Goal: Transaction & Acquisition: Subscribe to service/newsletter

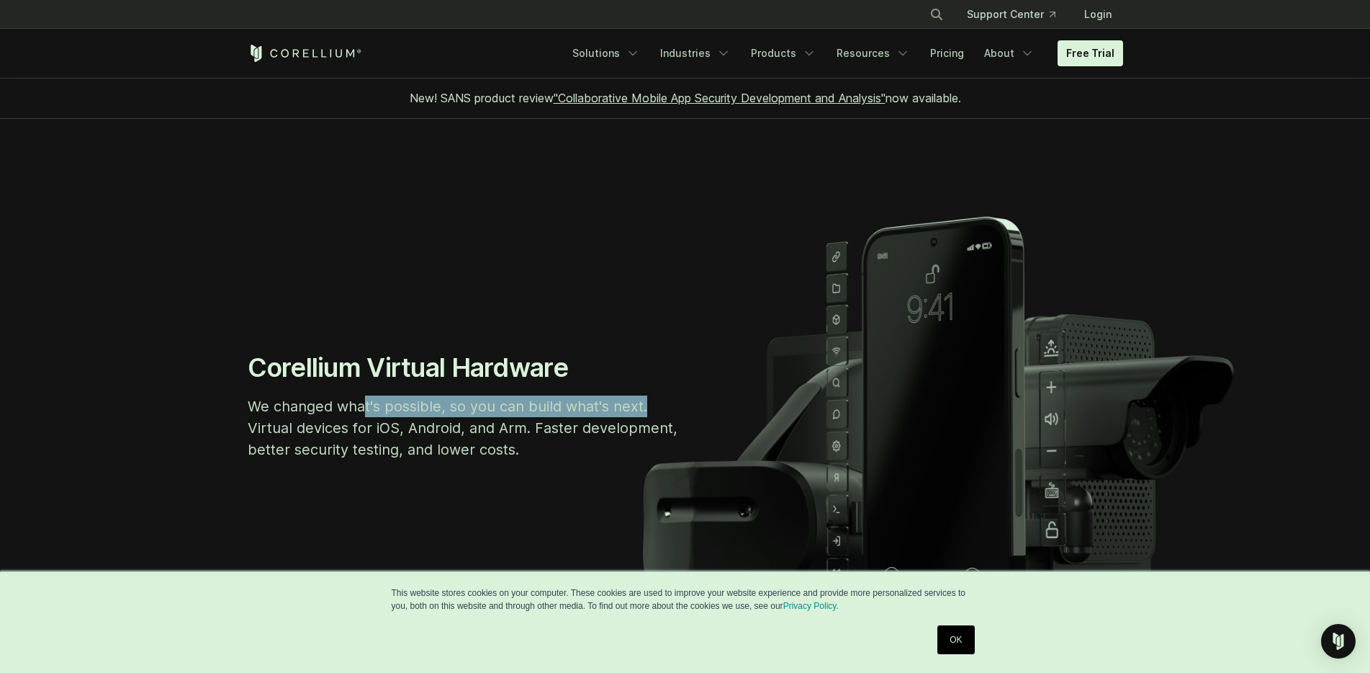
drag, startPoint x: 655, startPoint y: 412, endPoint x: 544, endPoint y: 402, distance: 112.1
click at [364, 409] on p "We changed what's possible, so you can build what's next. Virtual devices for i…" at bounding box center [464, 427] width 432 height 65
click at [1239, 249] on section "Corellium Virtual Hardware We changed what's possible, so you can build what's …" at bounding box center [685, 411] width 1370 height 585
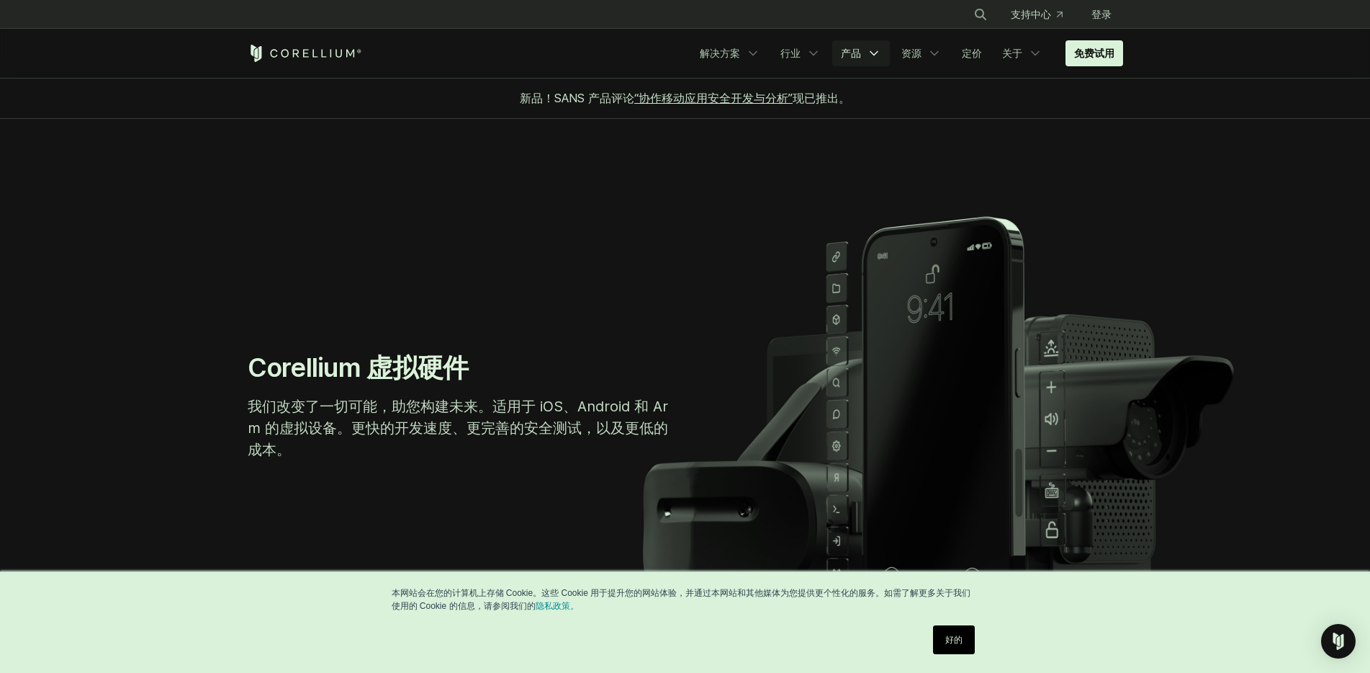
click at [869, 58] on icon "导航菜单" at bounding box center [874, 53] width 14 height 14
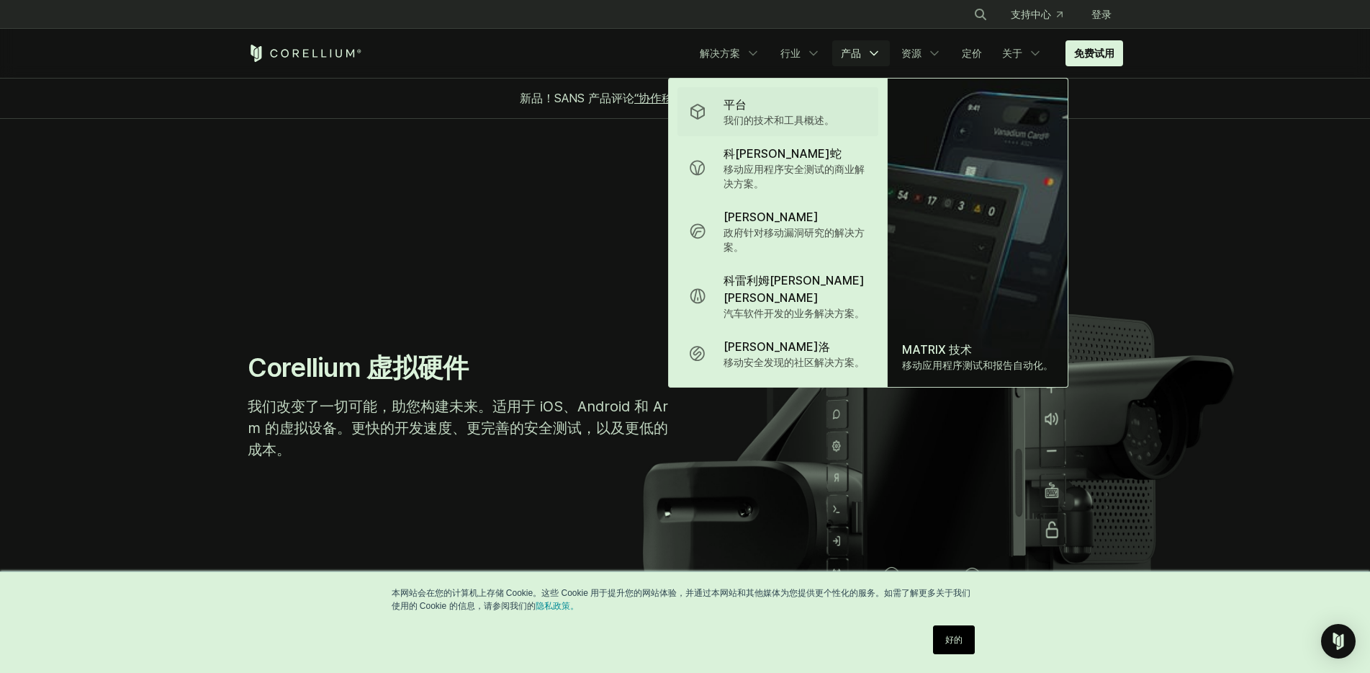
click at [786, 113] on p "我们的技术和工具概述。" at bounding box center [779, 120] width 111 height 14
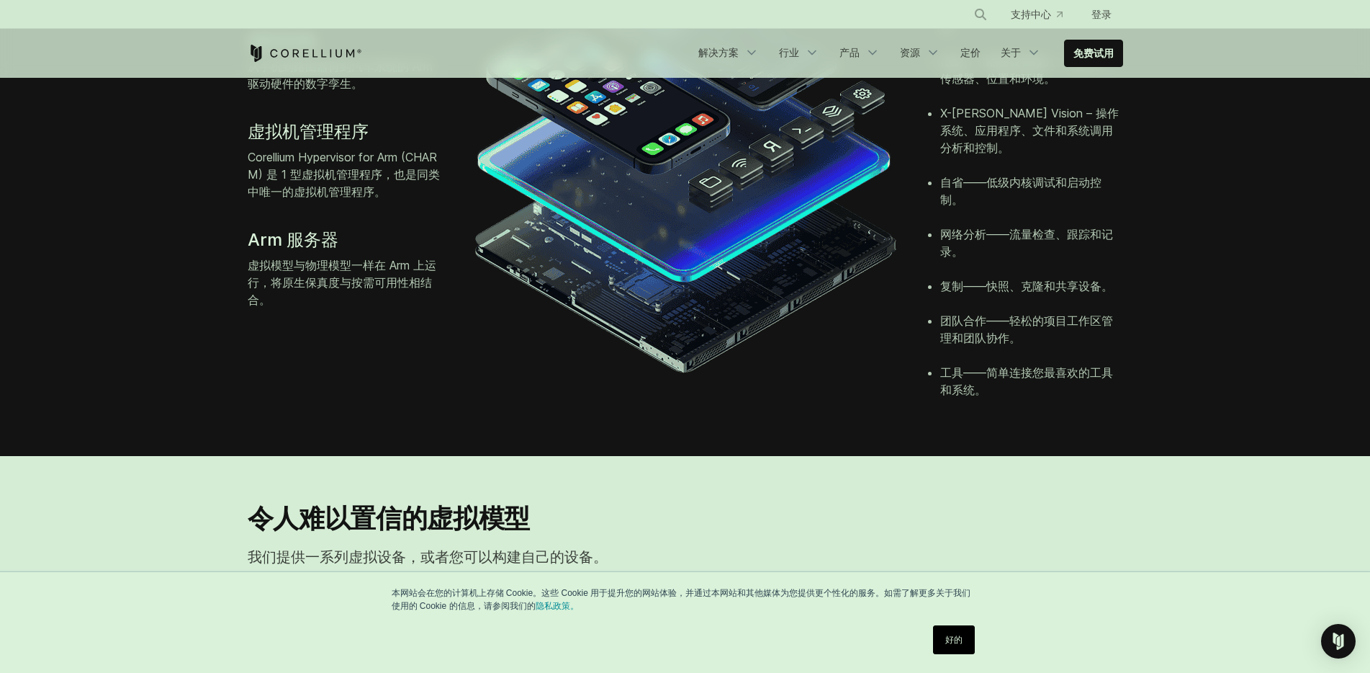
scroll to position [547, 0]
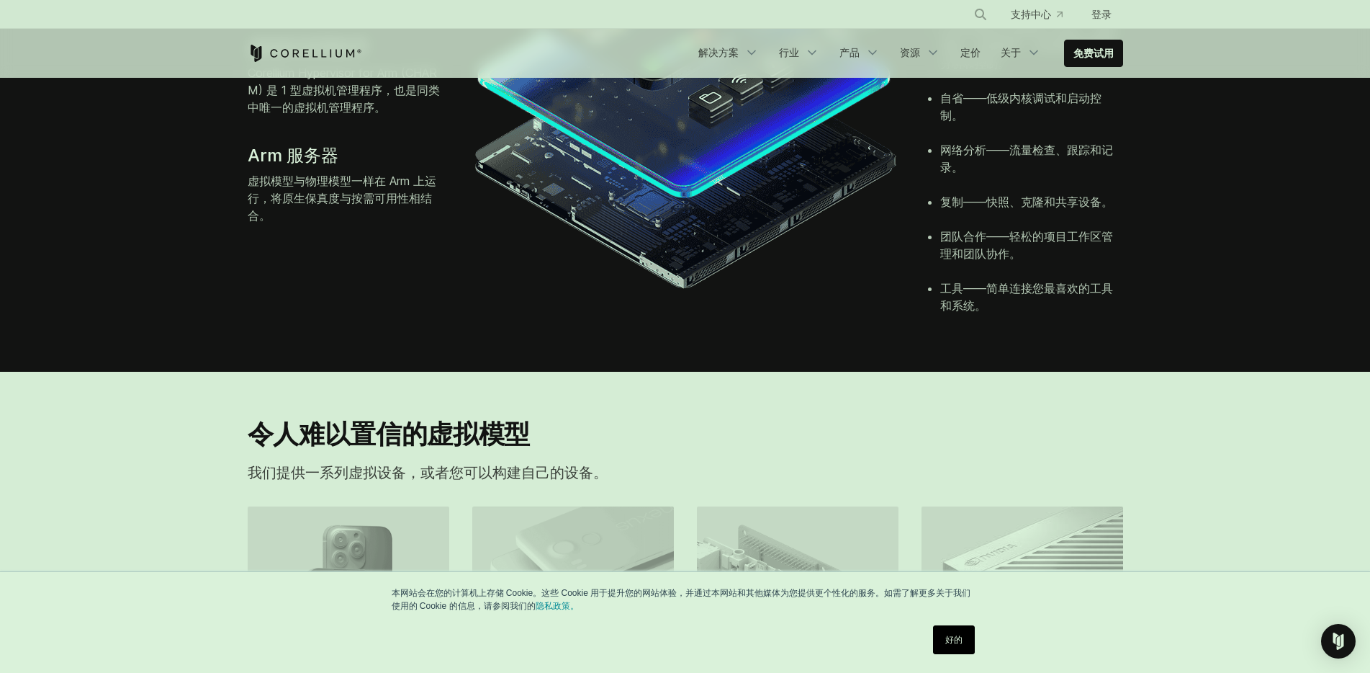
click at [952, 642] on font "好的" at bounding box center [954, 639] width 17 height 10
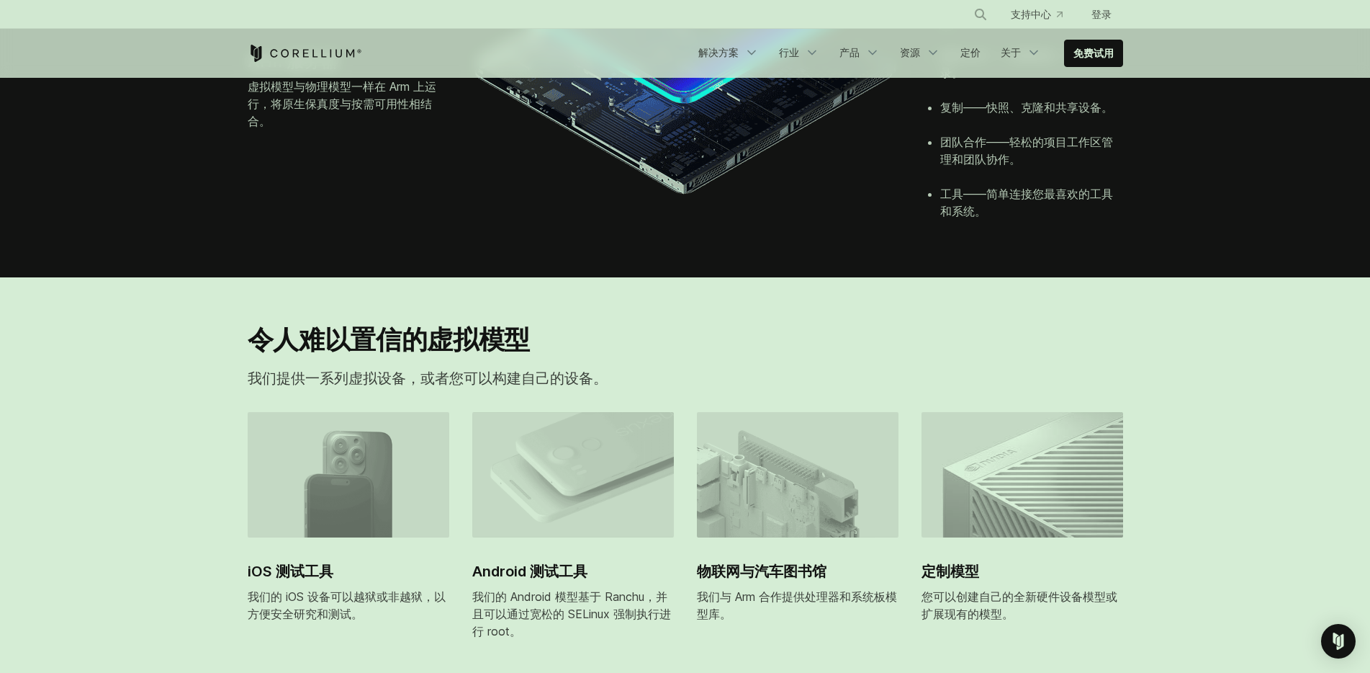
scroll to position [724, 0]
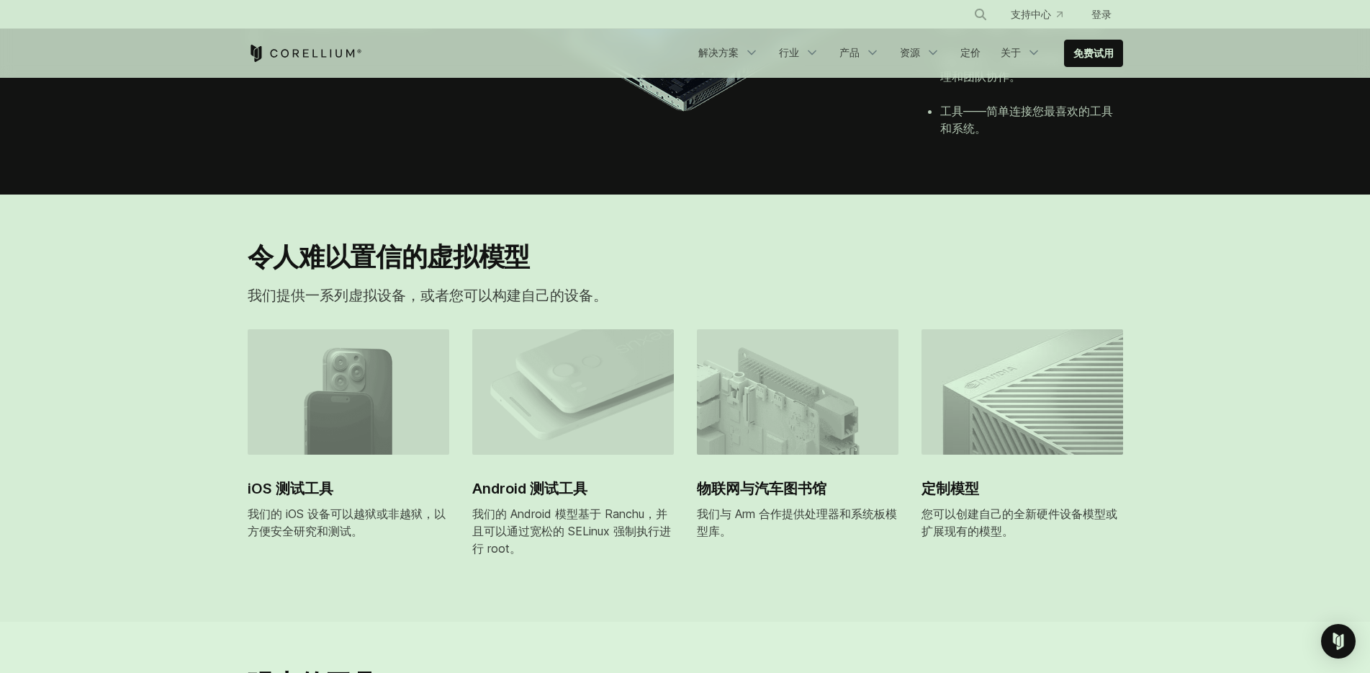
click at [364, 367] on img at bounding box center [349, 391] width 202 height 125
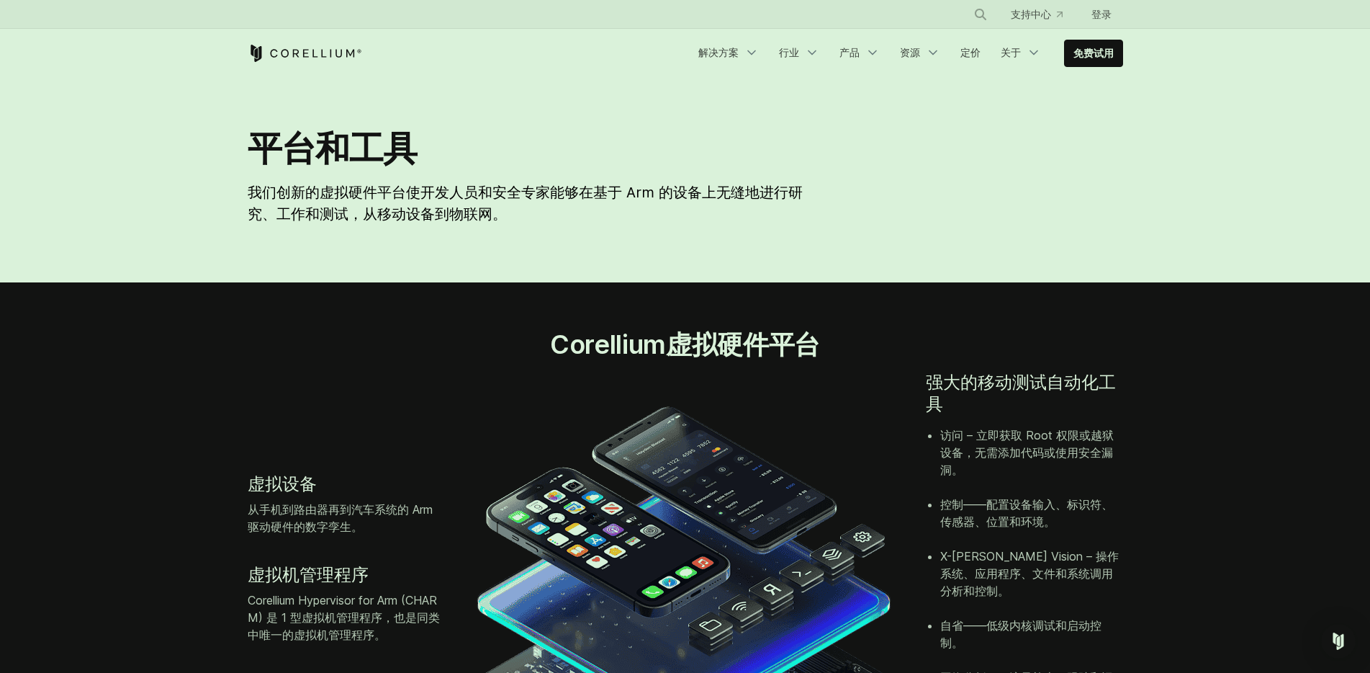
scroll to position [21, 0]
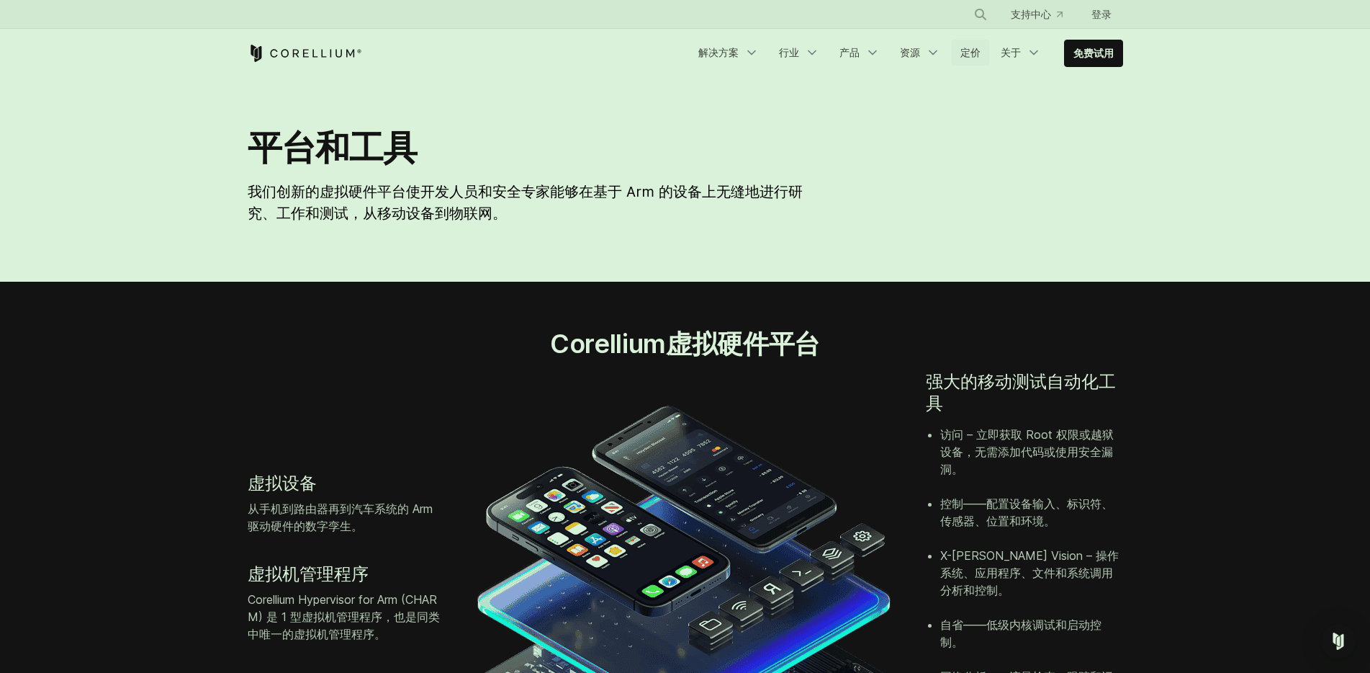
click at [968, 51] on font "定价" at bounding box center [971, 52] width 20 height 12
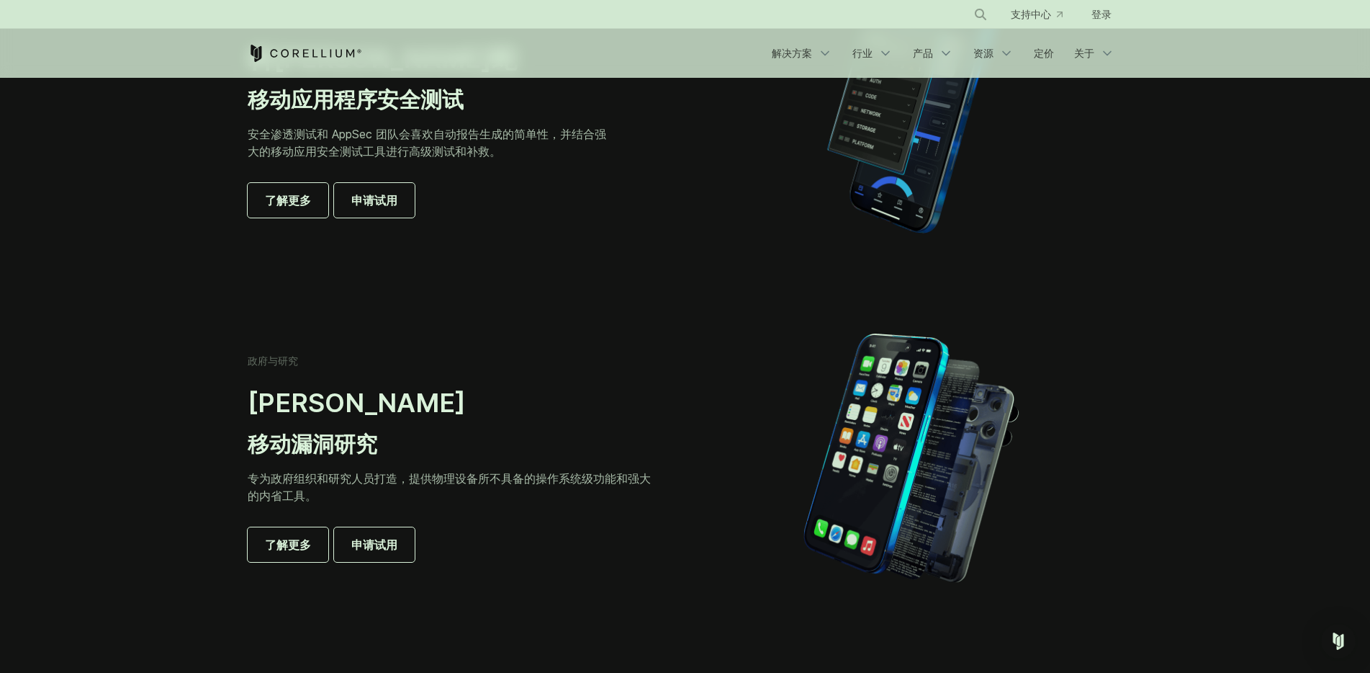
scroll to position [440, 0]
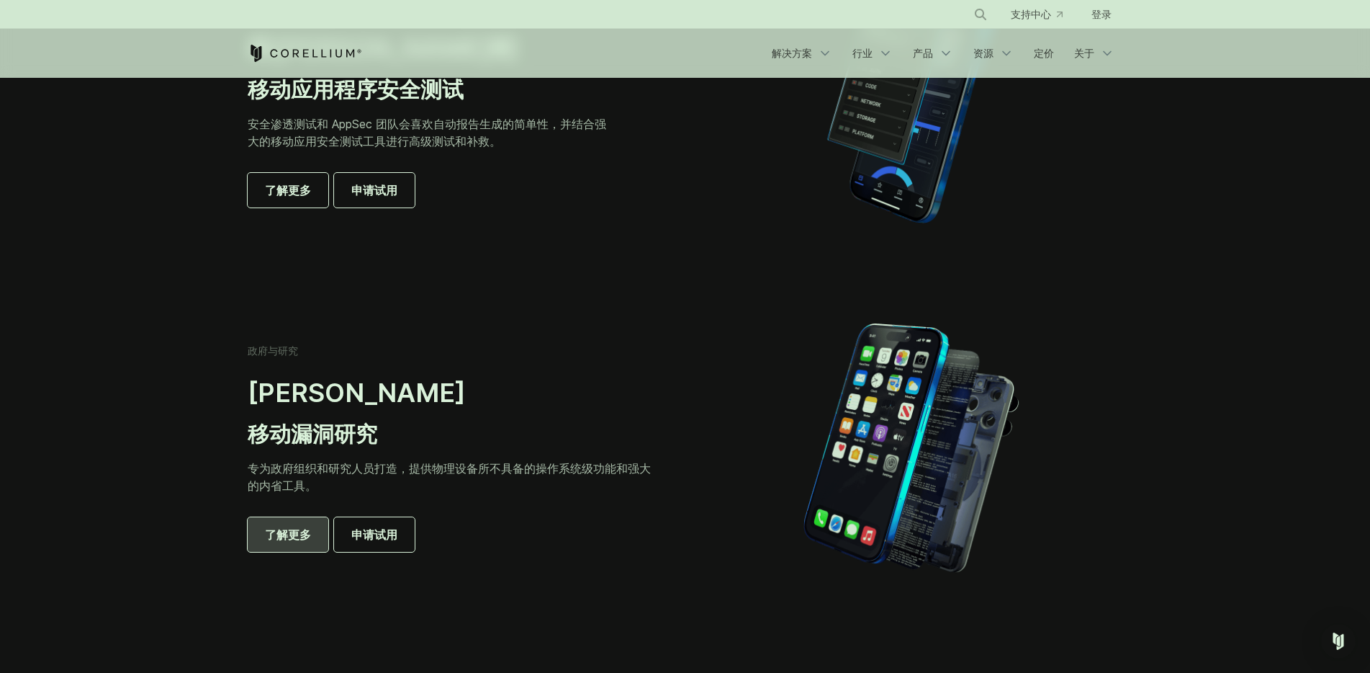
click at [287, 539] on font "了解更多" at bounding box center [288, 534] width 46 height 14
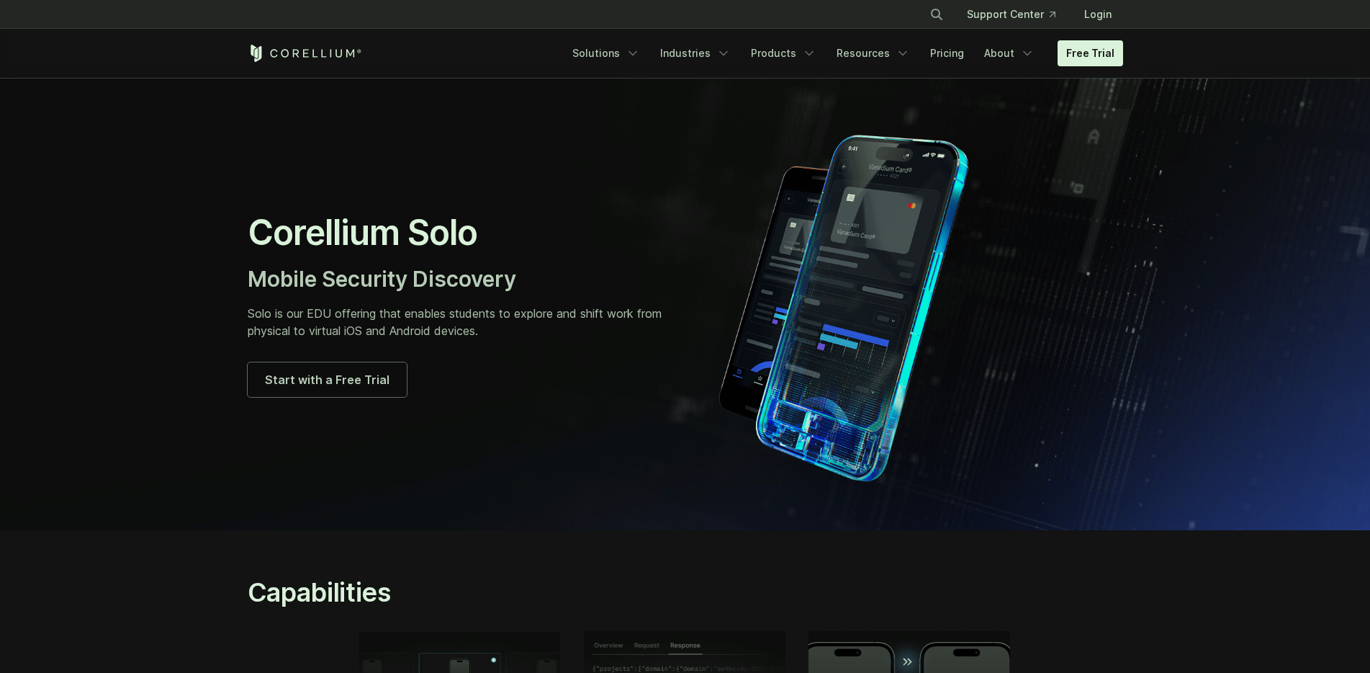
click at [1086, 282] on div at bounding box center [911, 304] width 423 height 360
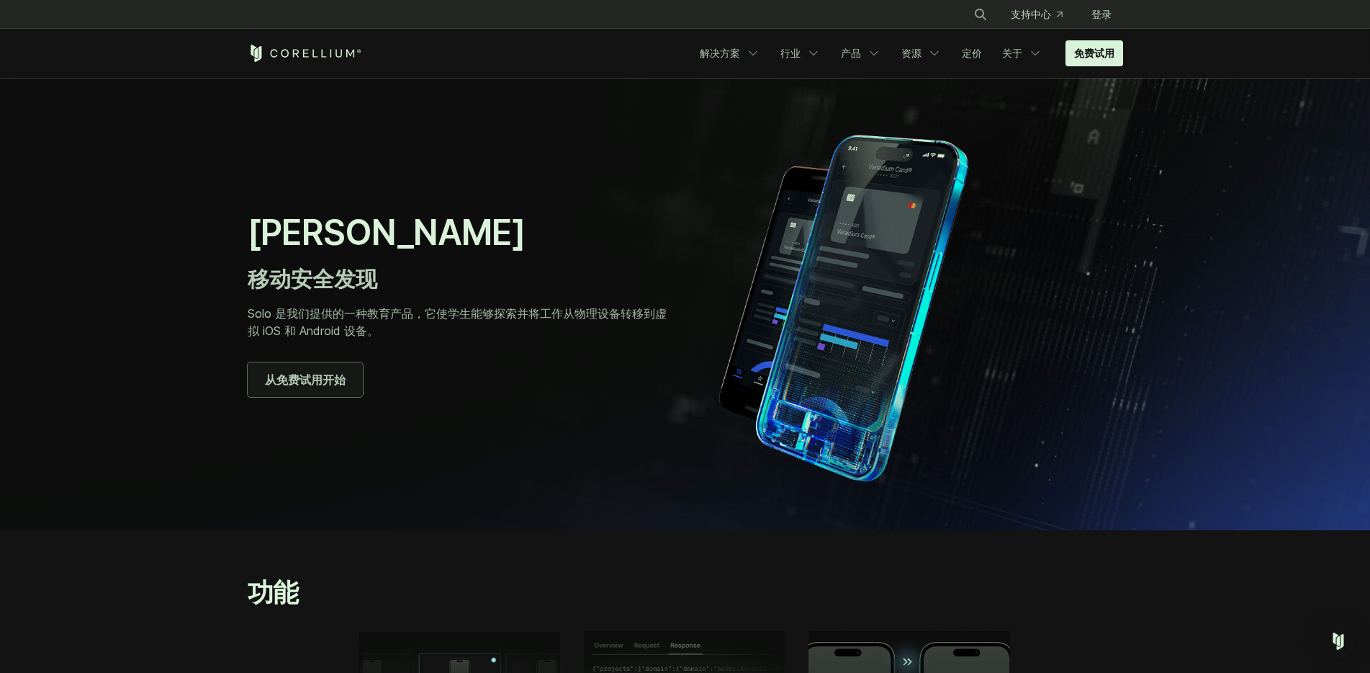
click at [325, 388] on link "从免费试用开始" at bounding box center [305, 379] width 115 height 35
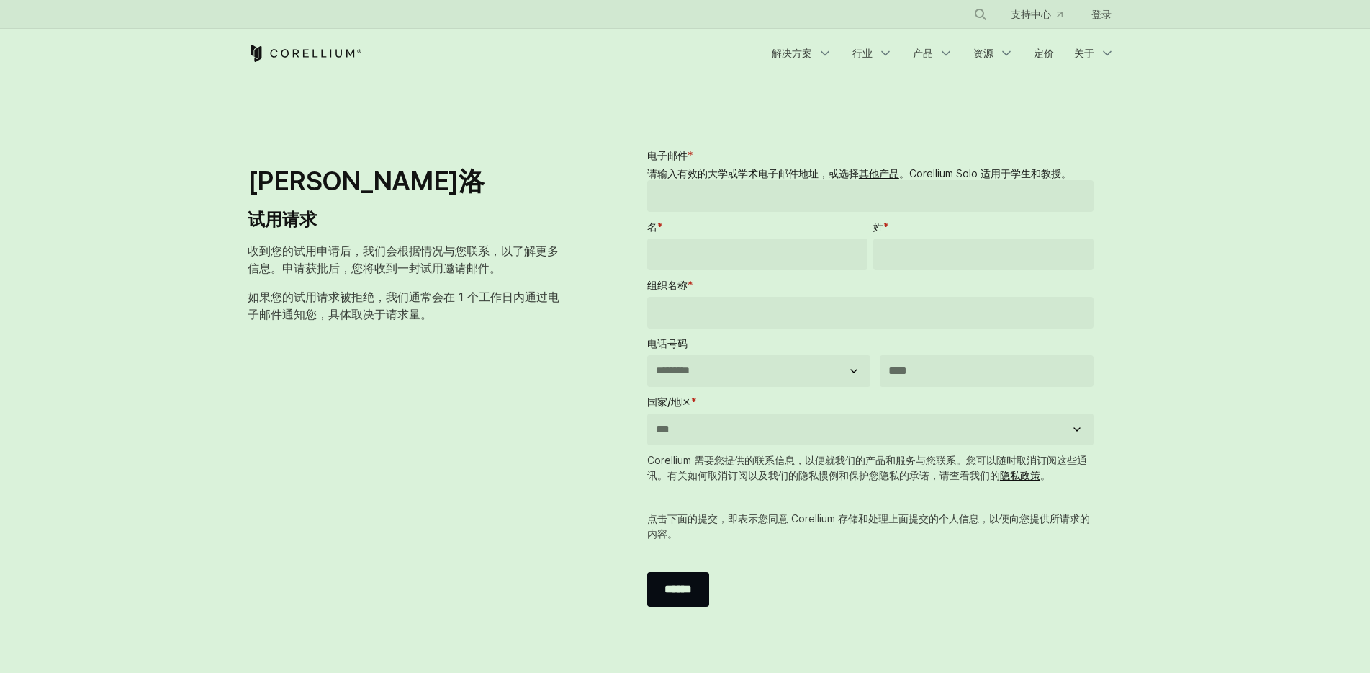
select select "**"
click at [694, 373] on select "**********" at bounding box center [758, 371] width 223 height 32
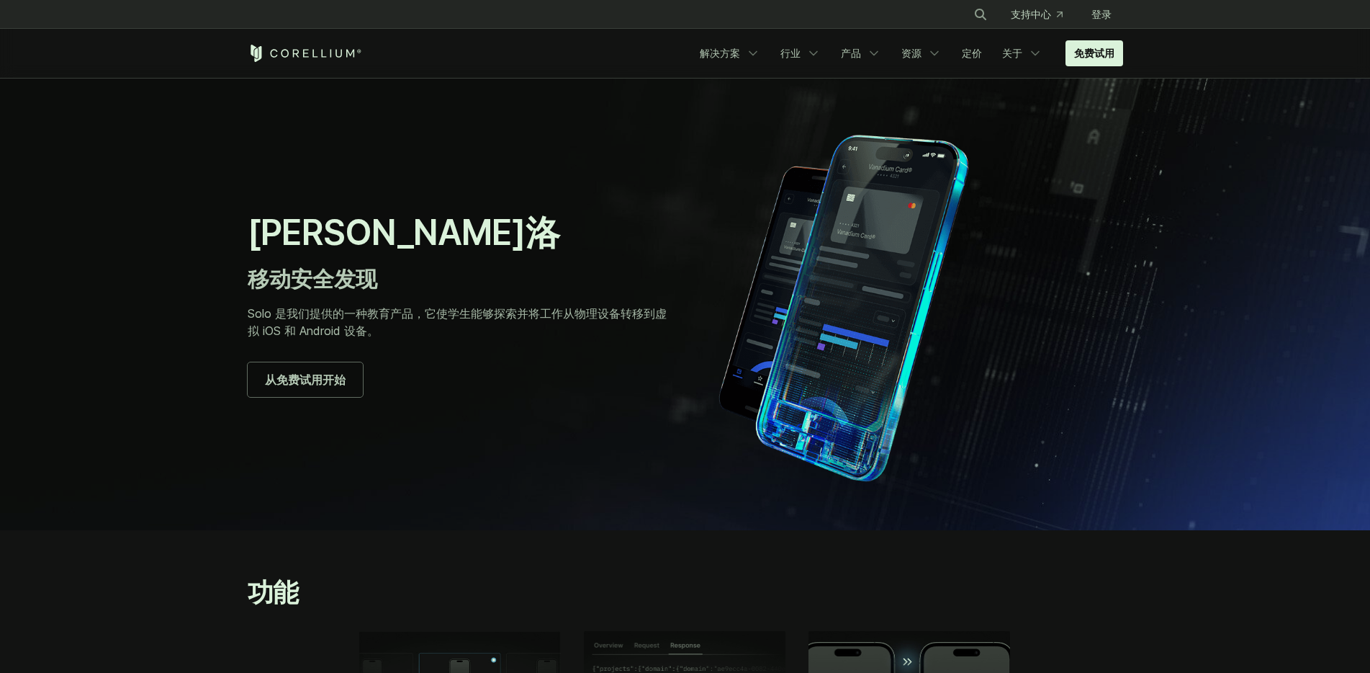
drag, startPoint x: 0, startPoint y: 0, endPoint x: 537, endPoint y: 398, distance: 668.2
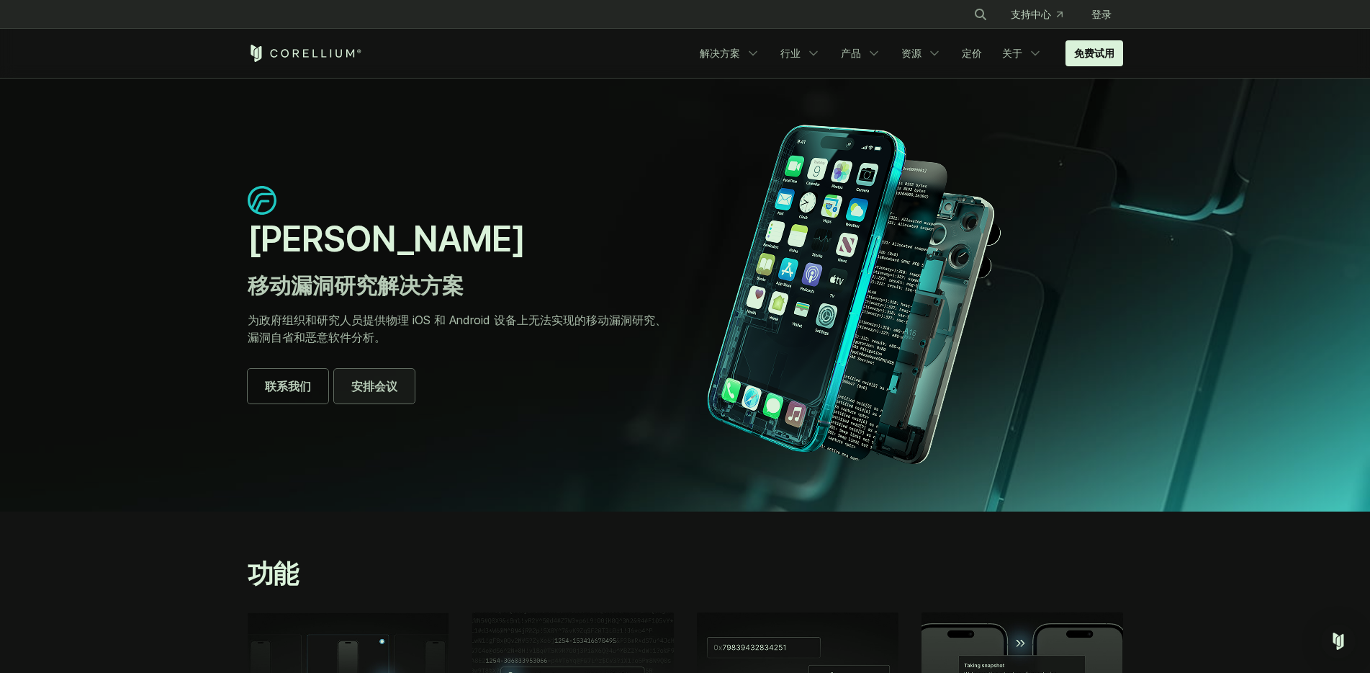
click at [389, 393] on font "安排会议" at bounding box center [374, 385] width 46 height 17
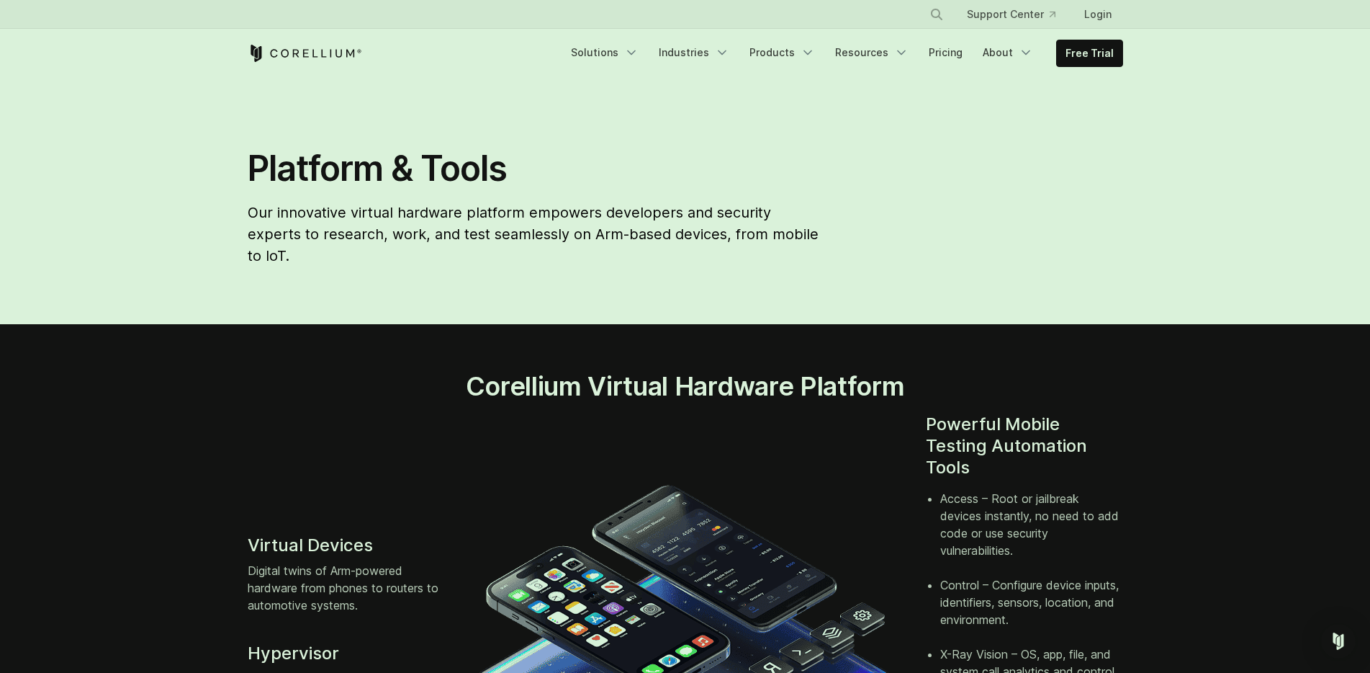
click at [1056, 161] on div "Platform & Tools Our innovative virtual hardware platform empowers developers a…" at bounding box center [685, 212] width 905 height 131
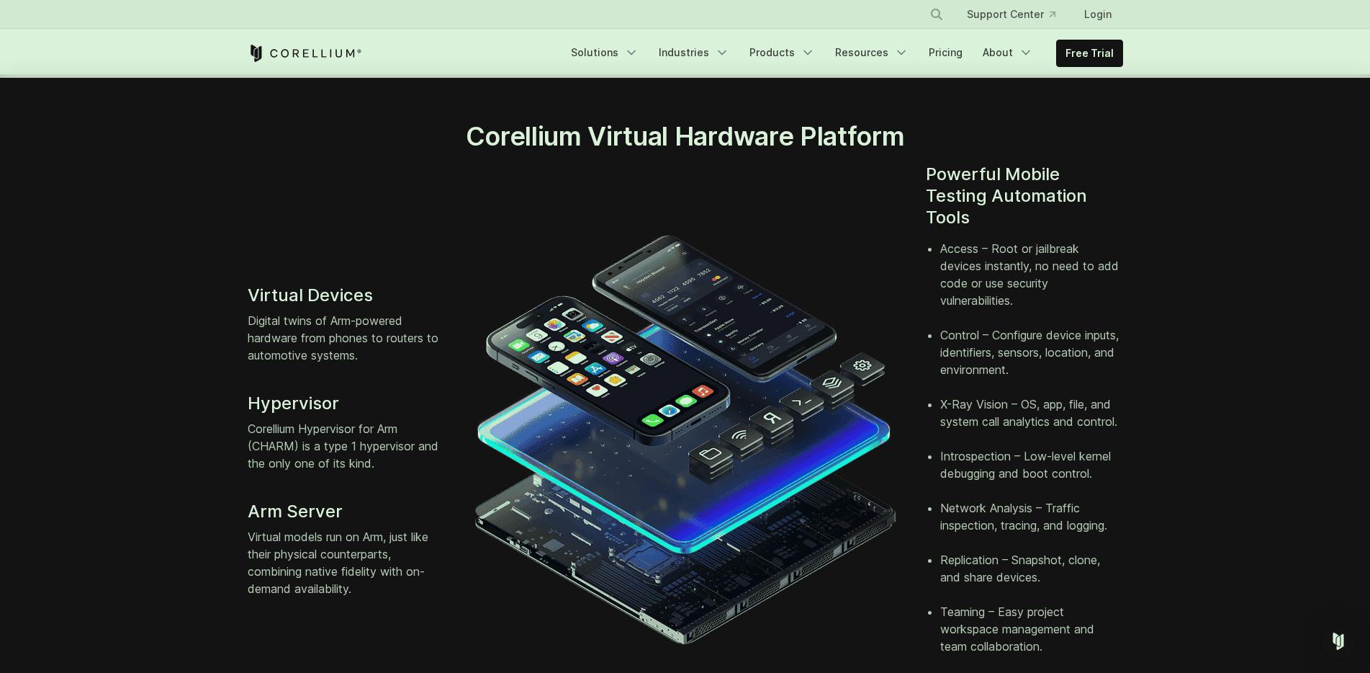
scroll to position [259, 0]
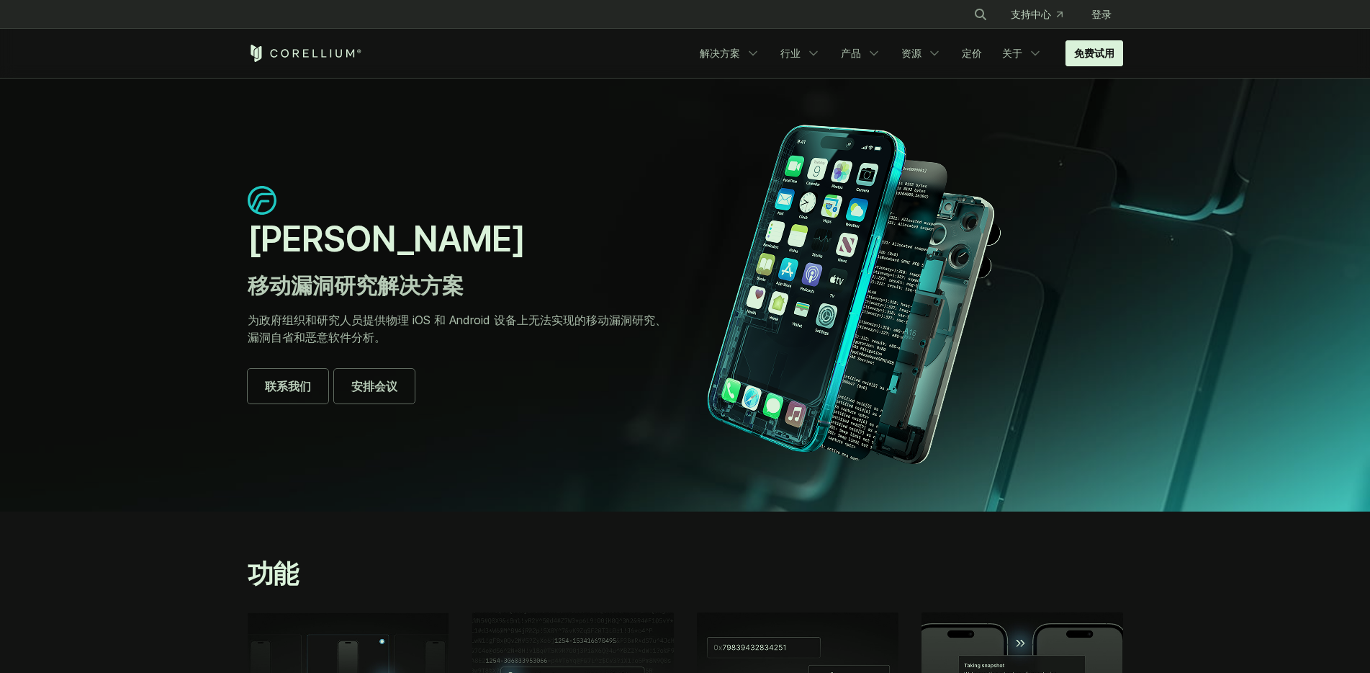
click at [1100, 63] on link "免费试用" at bounding box center [1095, 53] width 58 height 26
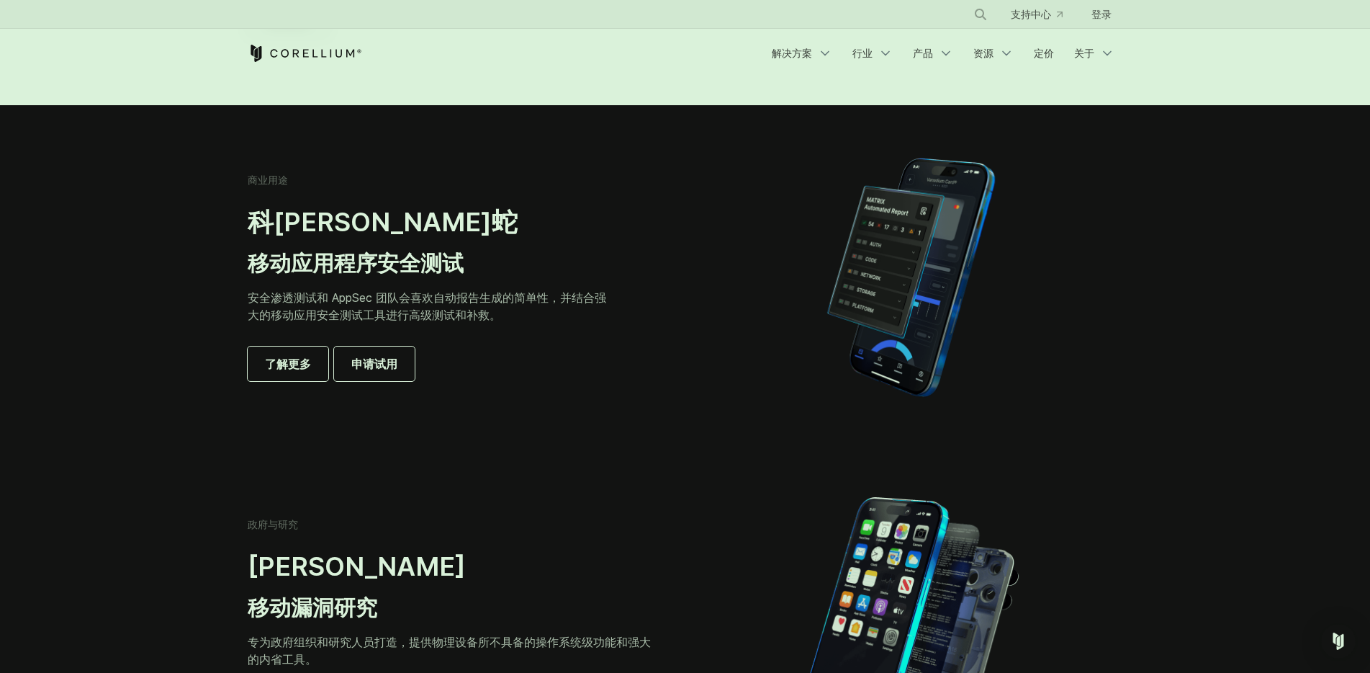
scroll to position [762, 0]
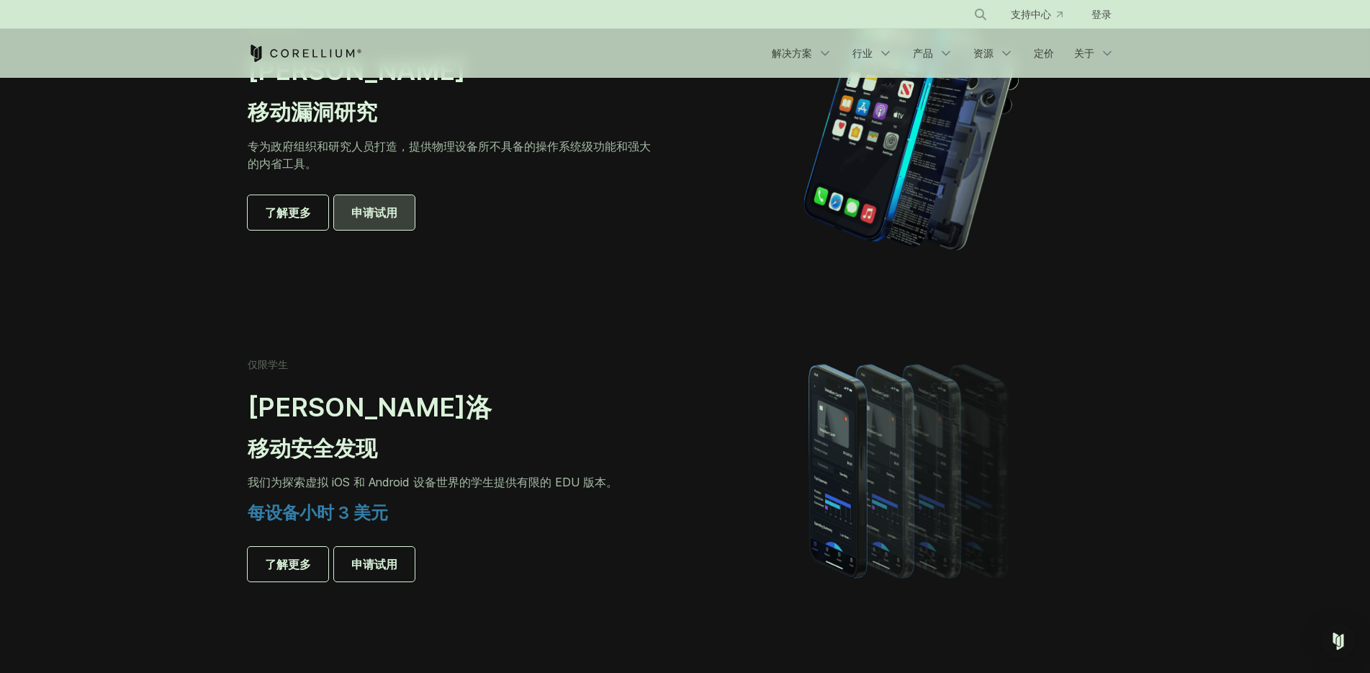
click at [372, 209] on font "申请试用" at bounding box center [374, 212] width 46 height 14
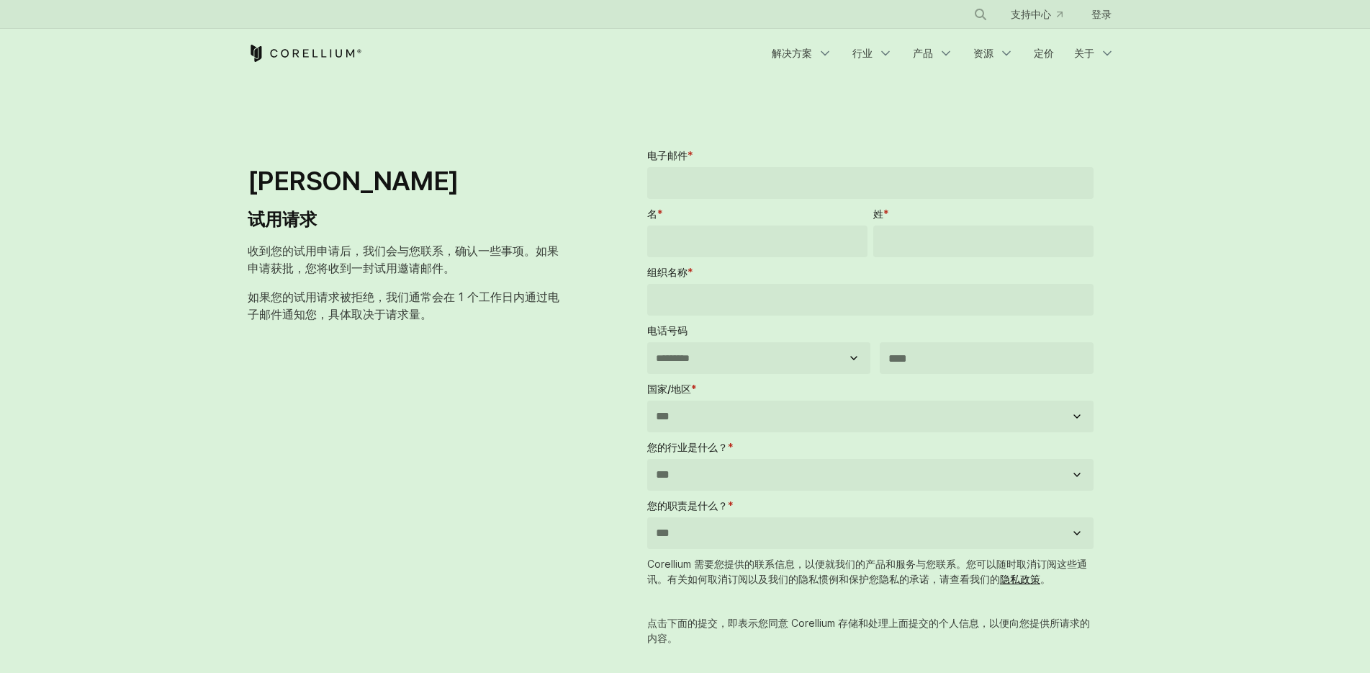
select select "**"
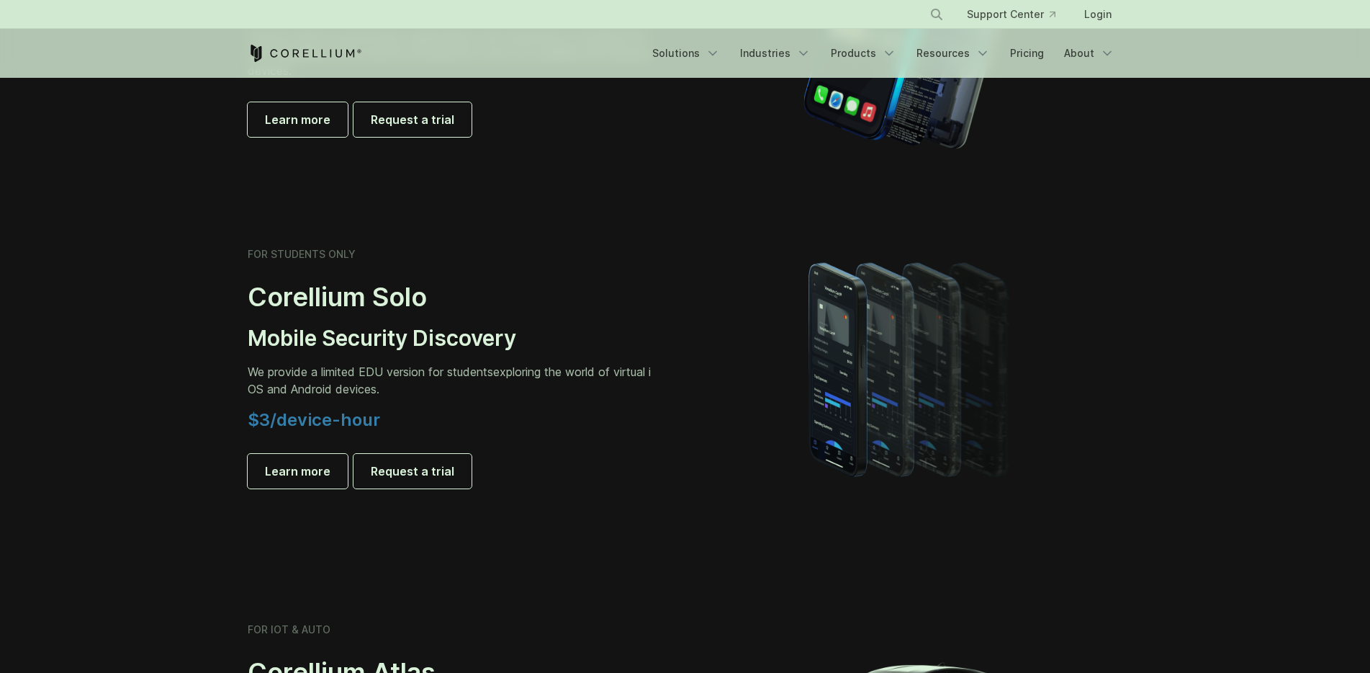
scroll to position [872, 0]
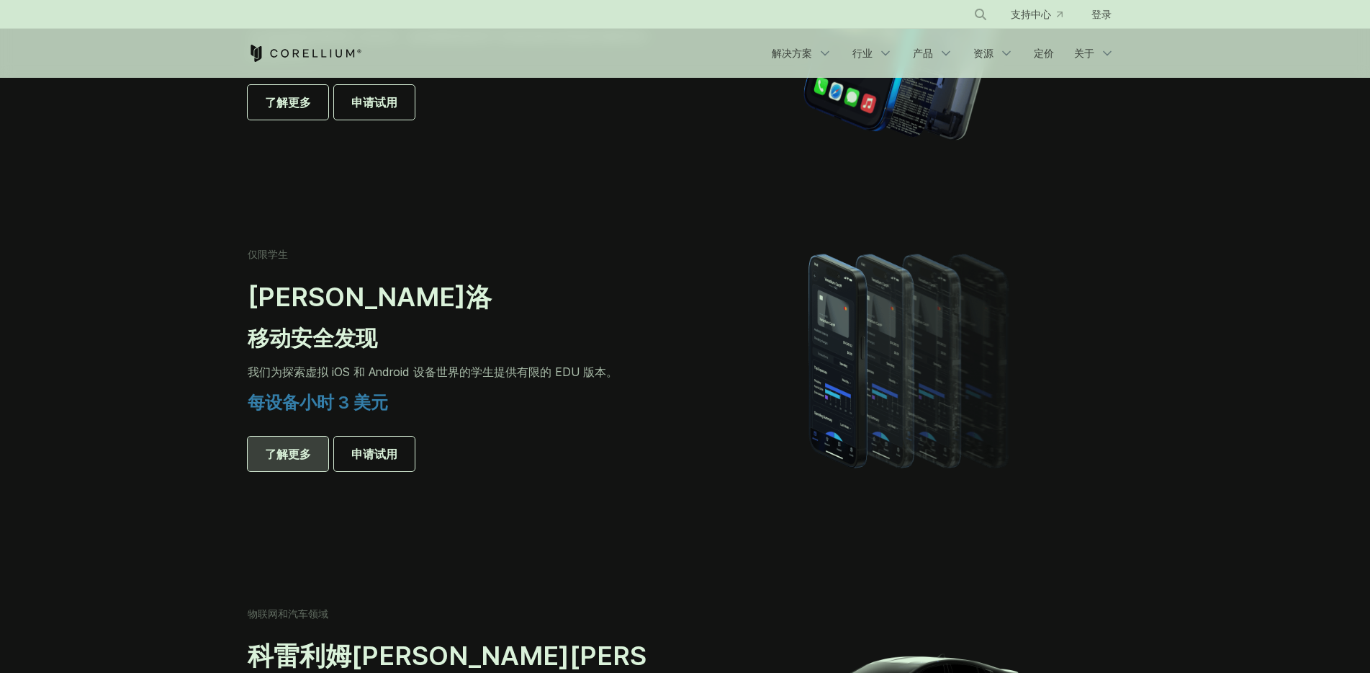
click at [277, 449] on font "了解更多" at bounding box center [288, 453] width 46 height 14
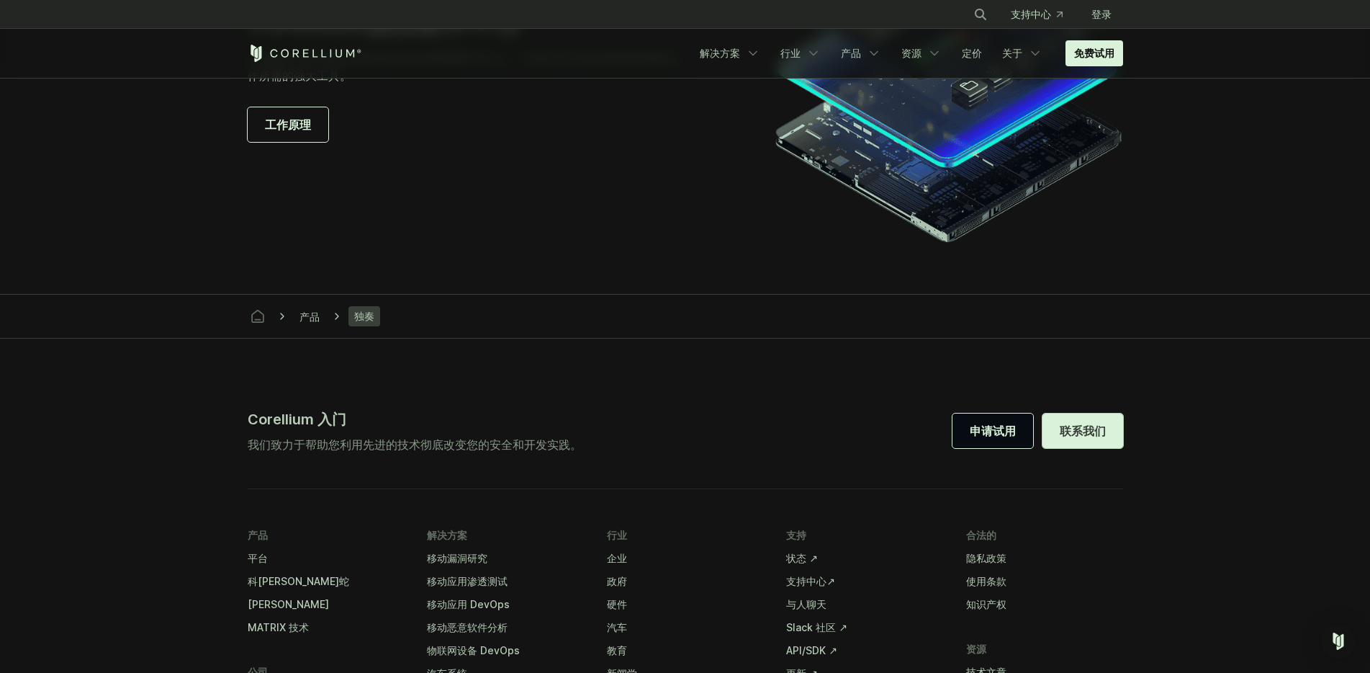
scroll to position [2622, 0]
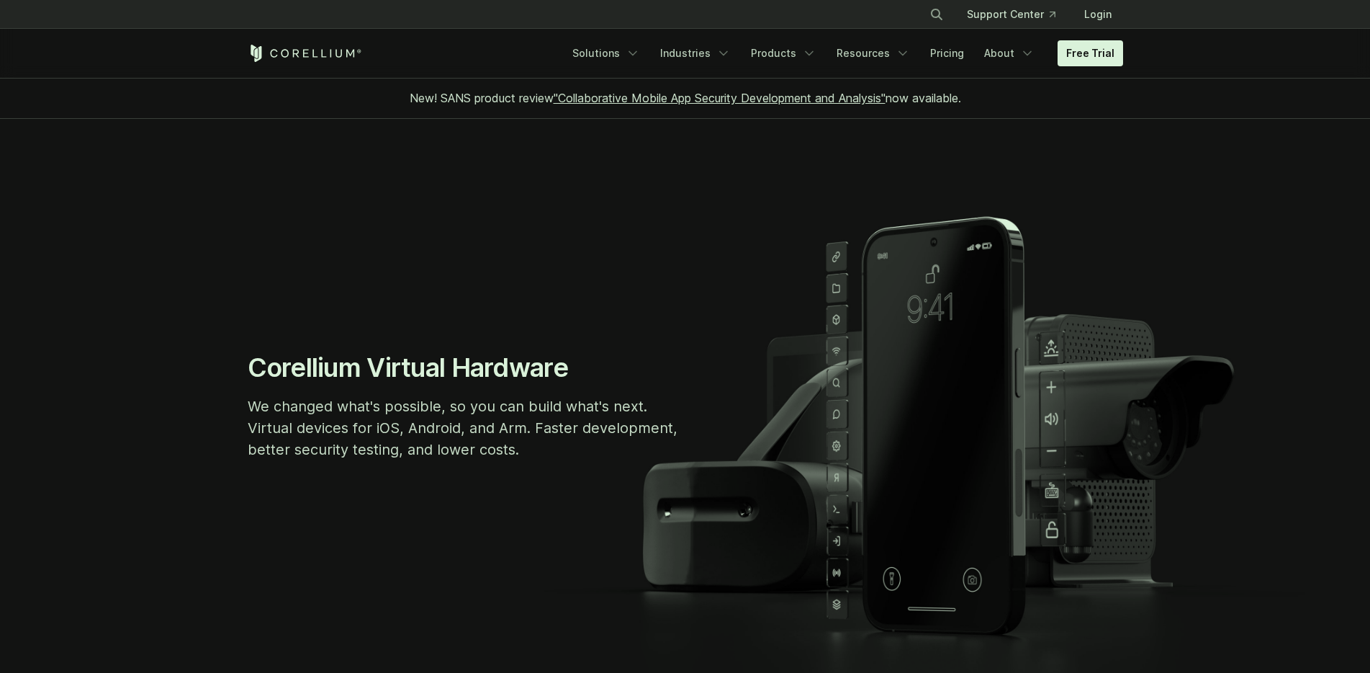
click at [1121, 259] on section "Corellium Virtual Hardware We changed what's possible, so you can build what's …" at bounding box center [685, 411] width 1370 height 585
click at [737, 94] on link ""Collaborative Mobile App Security Development and Analysis"" at bounding box center [720, 98] width 332 height 14
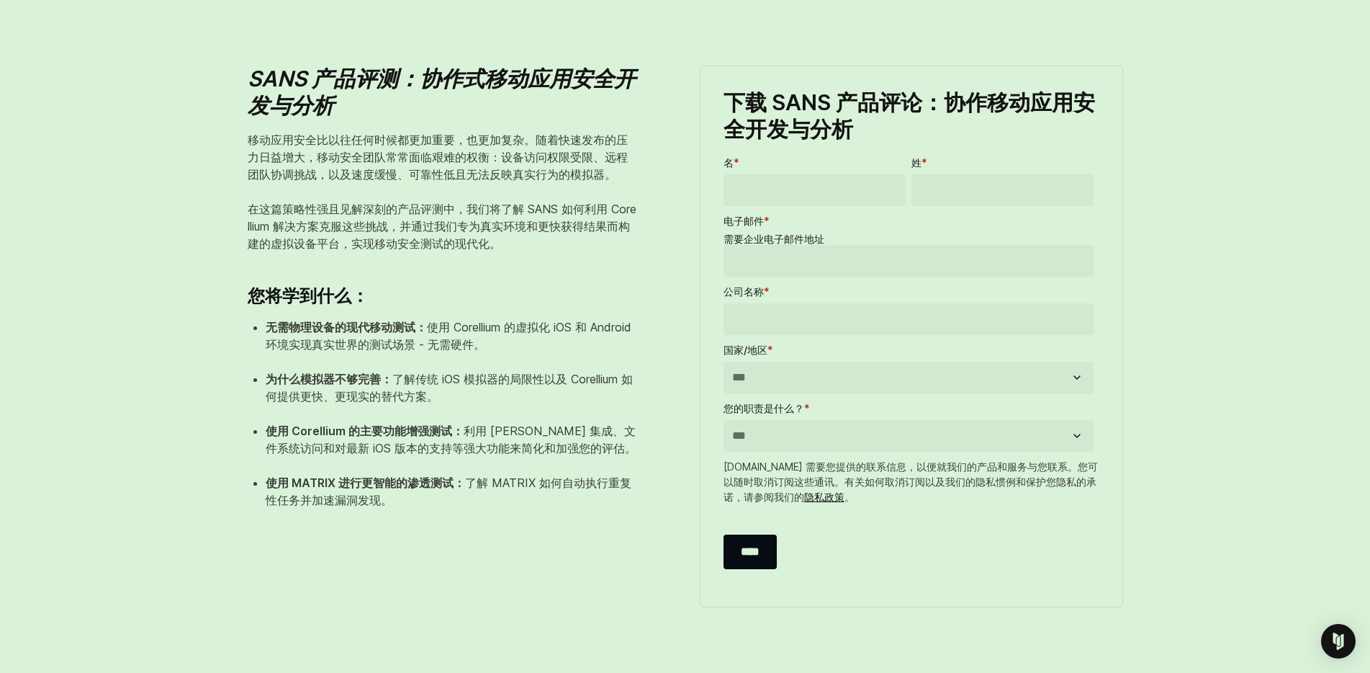
scroll to position [516, 0]
